Goal: Information Seeking & Learning: Learn about a topic

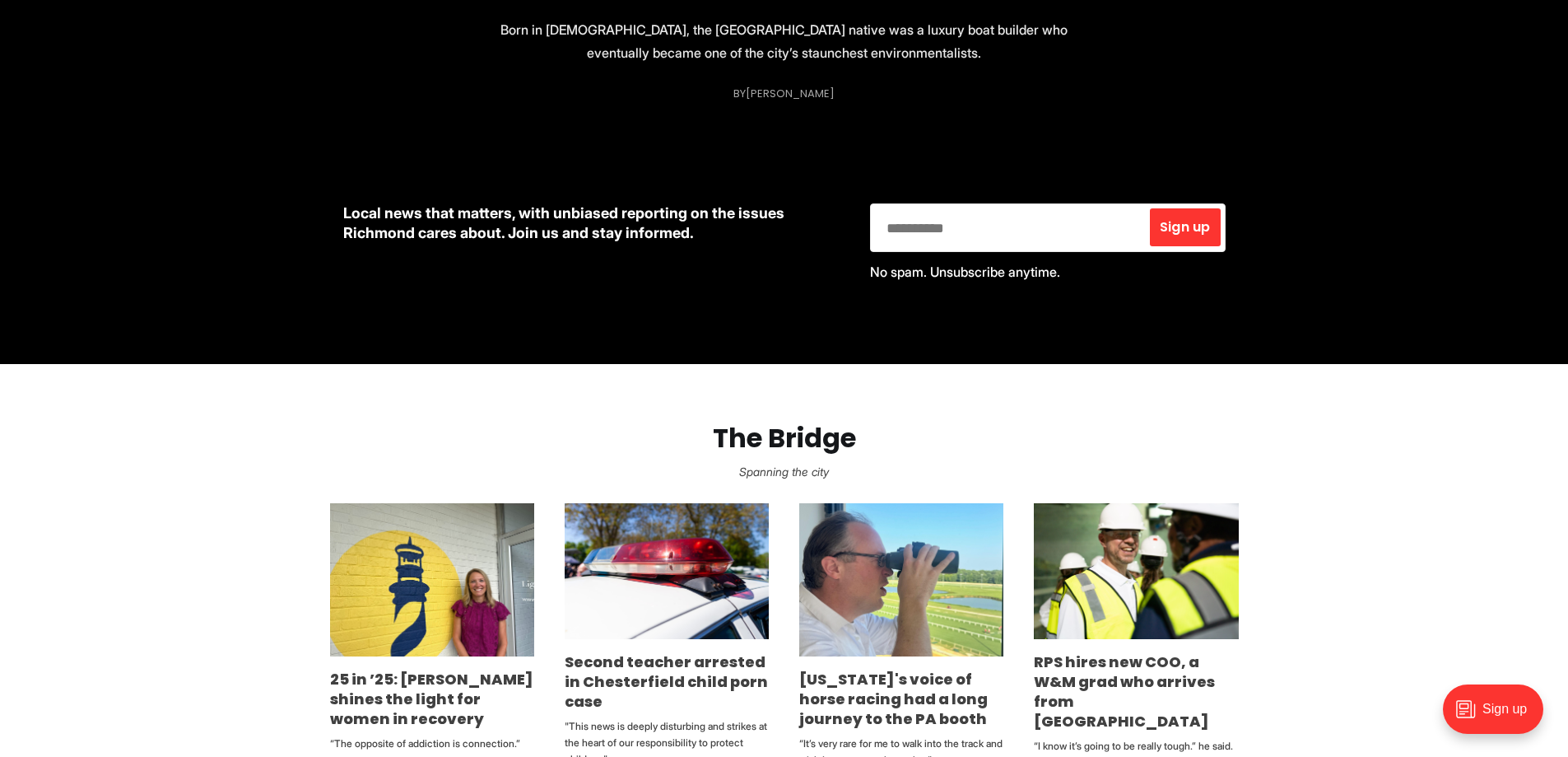
scroll to position [906, 0]
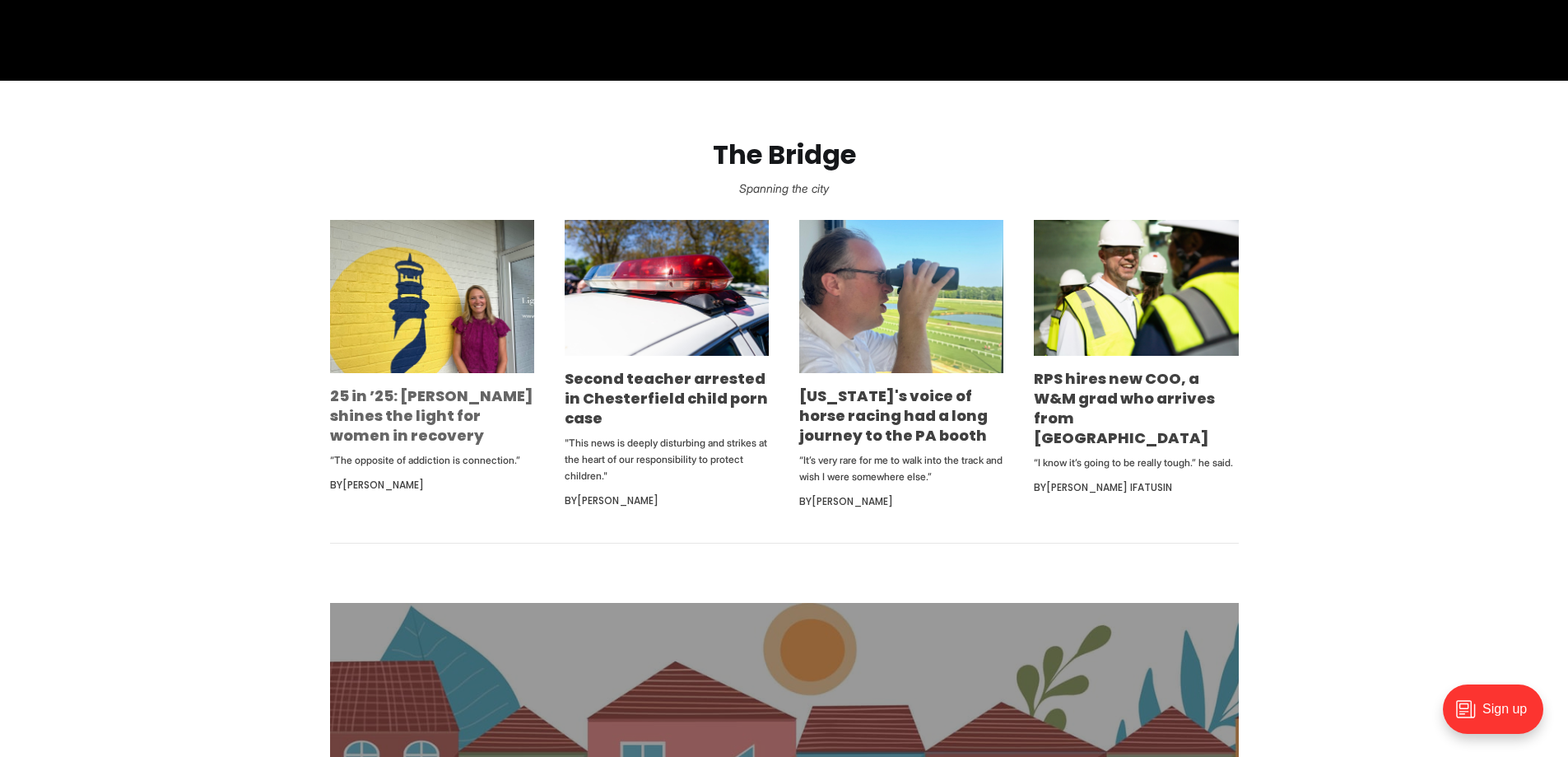
click at [369, 385] on link "25 in ’25: [PERSON_NAME] shines the light for women in recovery" at bounding box center [431, 415] width 203 height 60
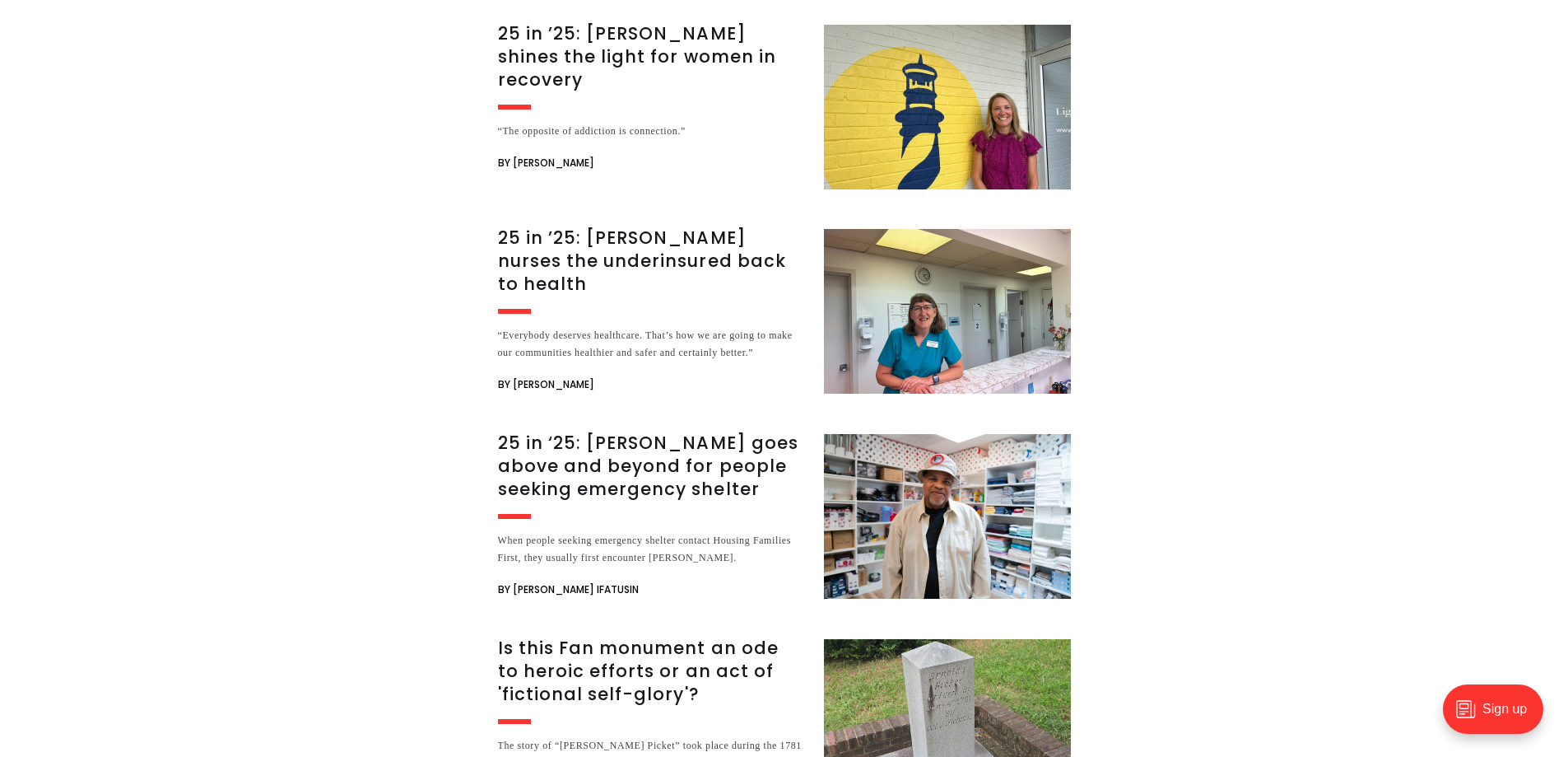
scroll to position [9964, 0]
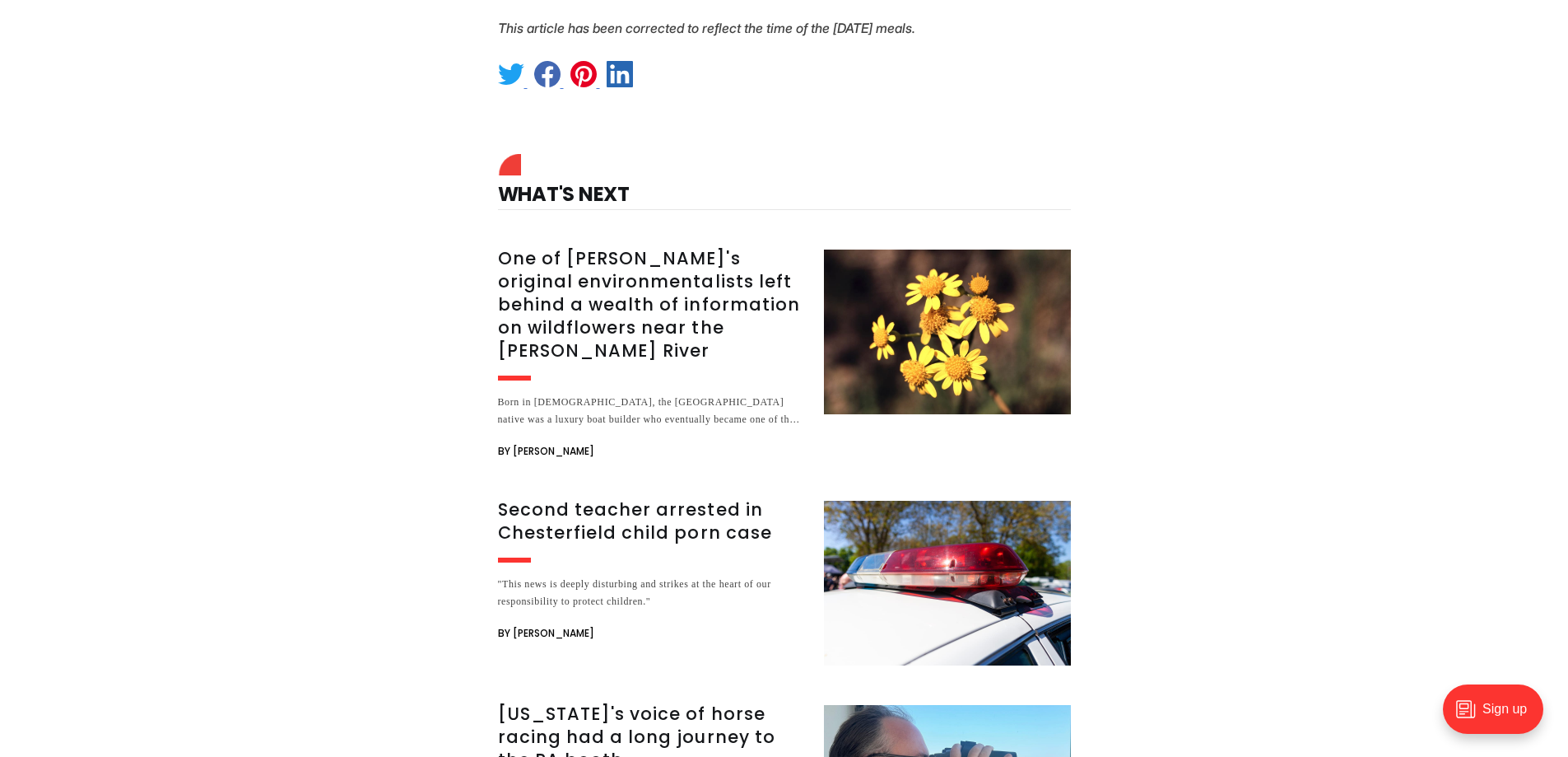
scroll to position [4200, 0]
